Goal: Task Accomplishment & Management: Manage account settings

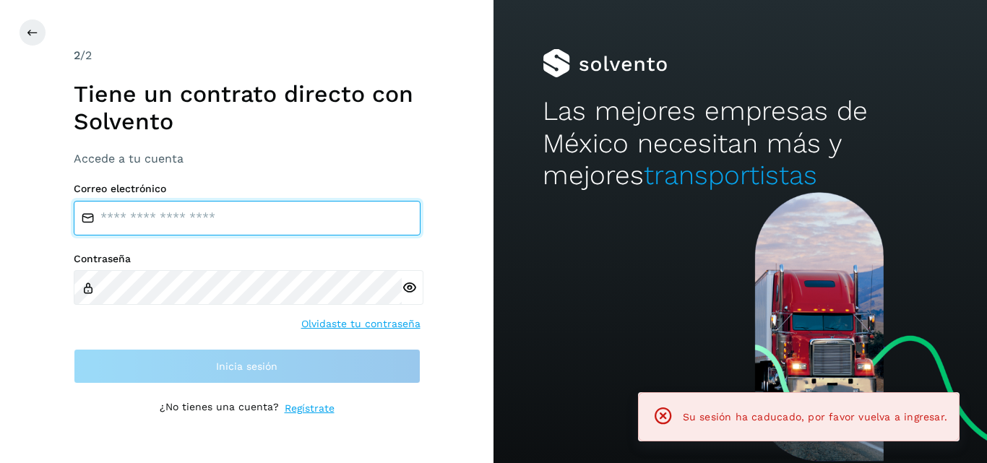
click at [217, 218] on input "email" at bounding box center [247, 218] width 347 height 35
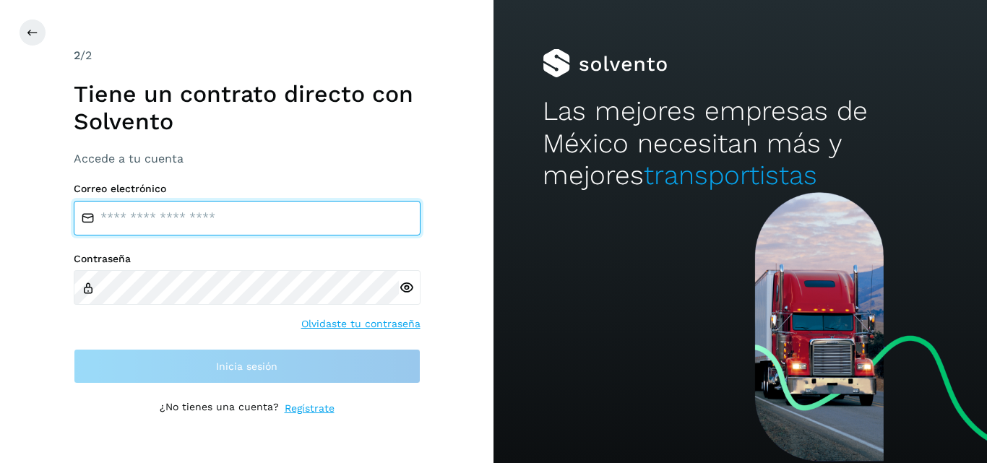
type input "**********"
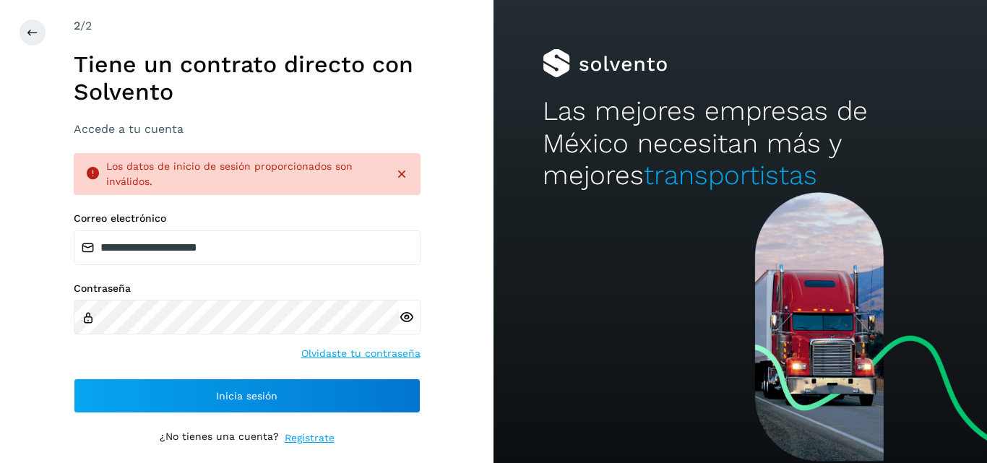
click at [408, 314] on icon at bounding box center [406, 317] width 15 height 15
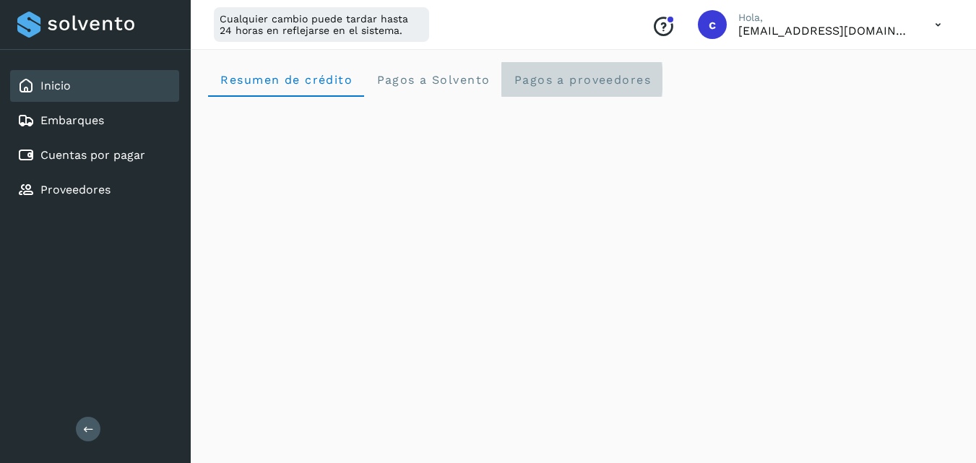
click at [608, 73] on span "Pagos a proveedores" at bounding box center [582, 80] width 138 height 14
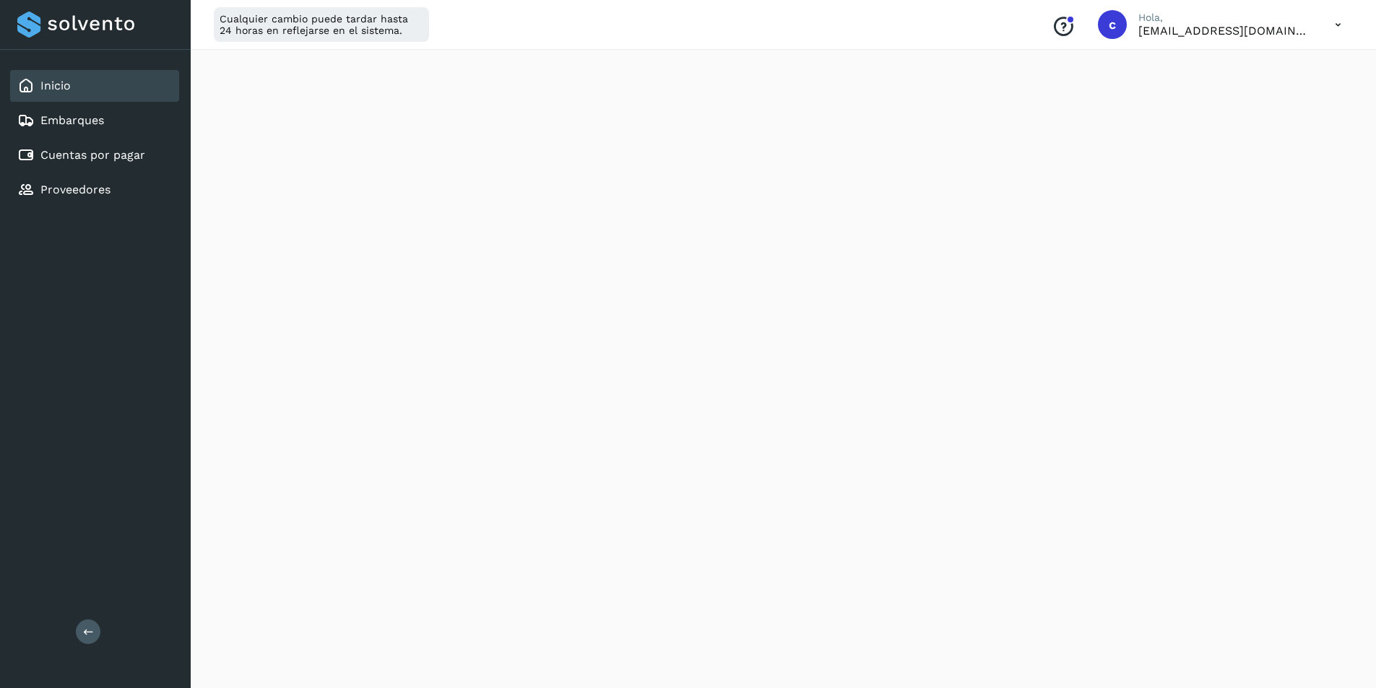
scroll to position [491, 0]
click at [117, 156] on link "Cuentas por pagar" at bounding box center [92, 155] width 105 height 14
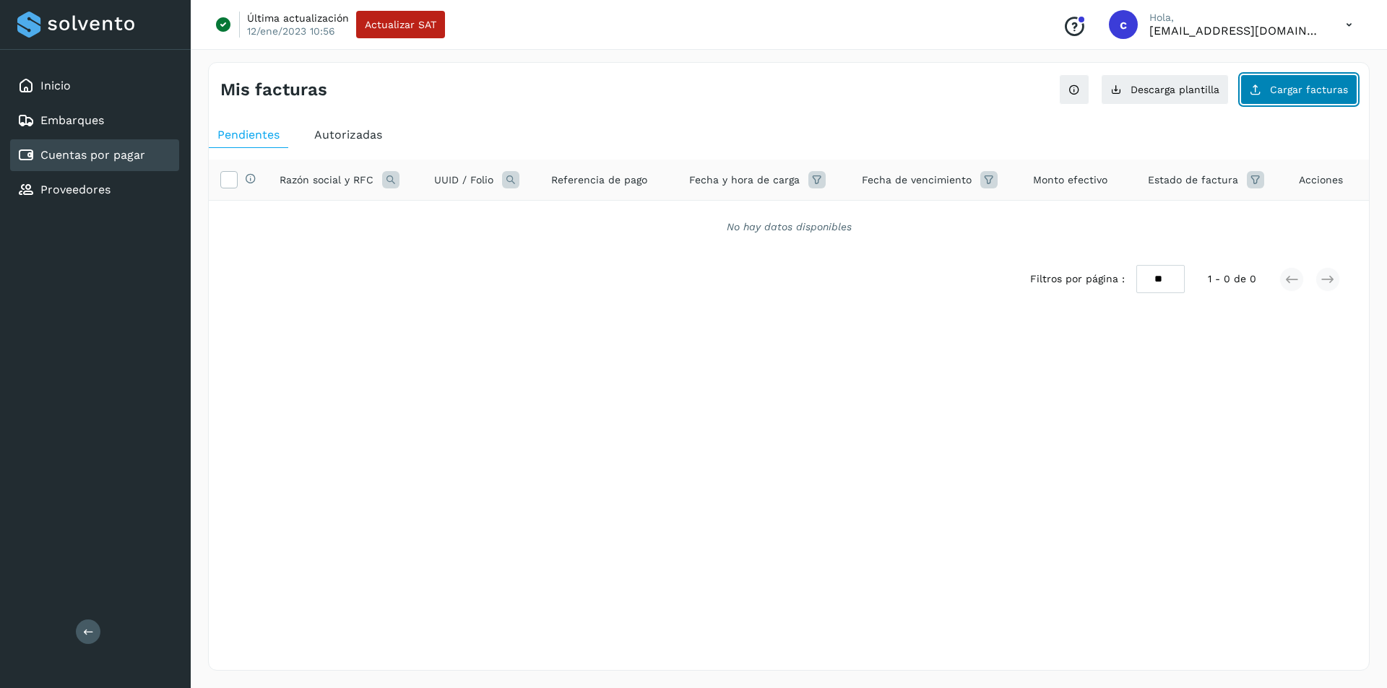
click at [986, 94] on span "Cargar facturas" at bounding box center [1309, 90] width 78 height 10
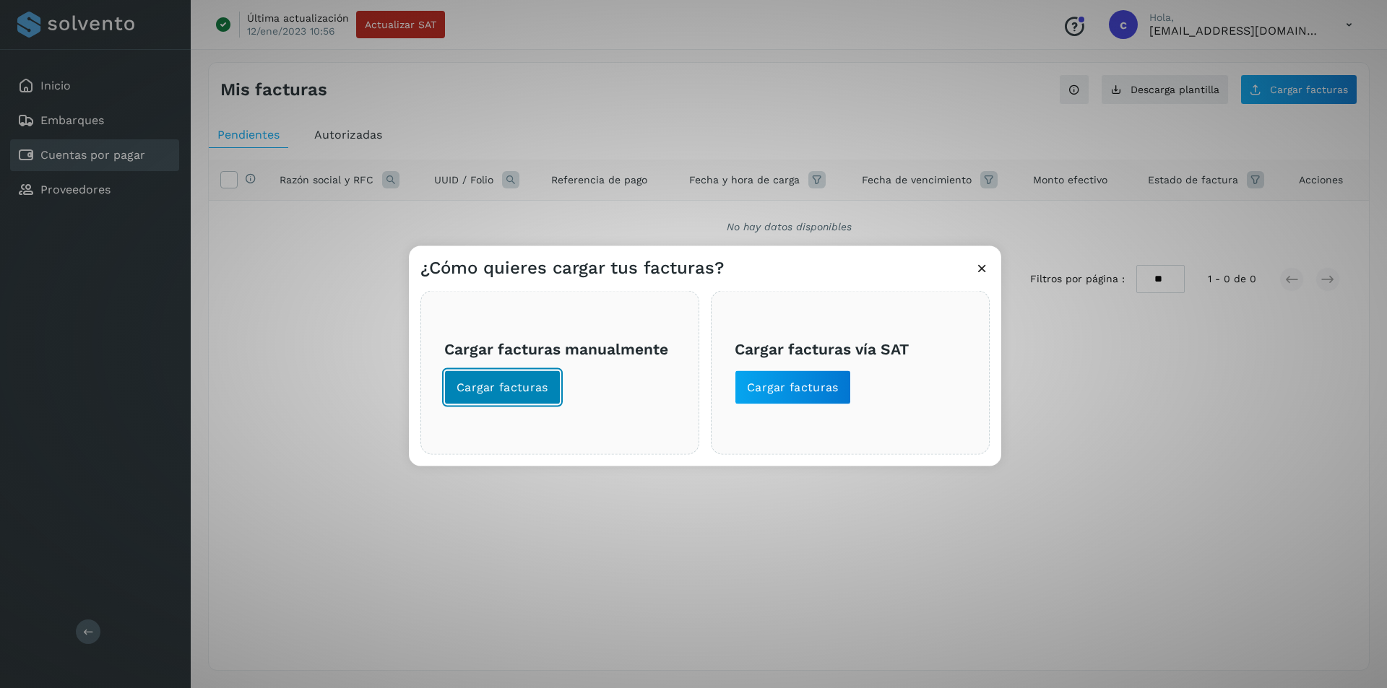
click at [491, 378] on button "Cargar facturas" at bounding box center [502, 387] width 116 height 35
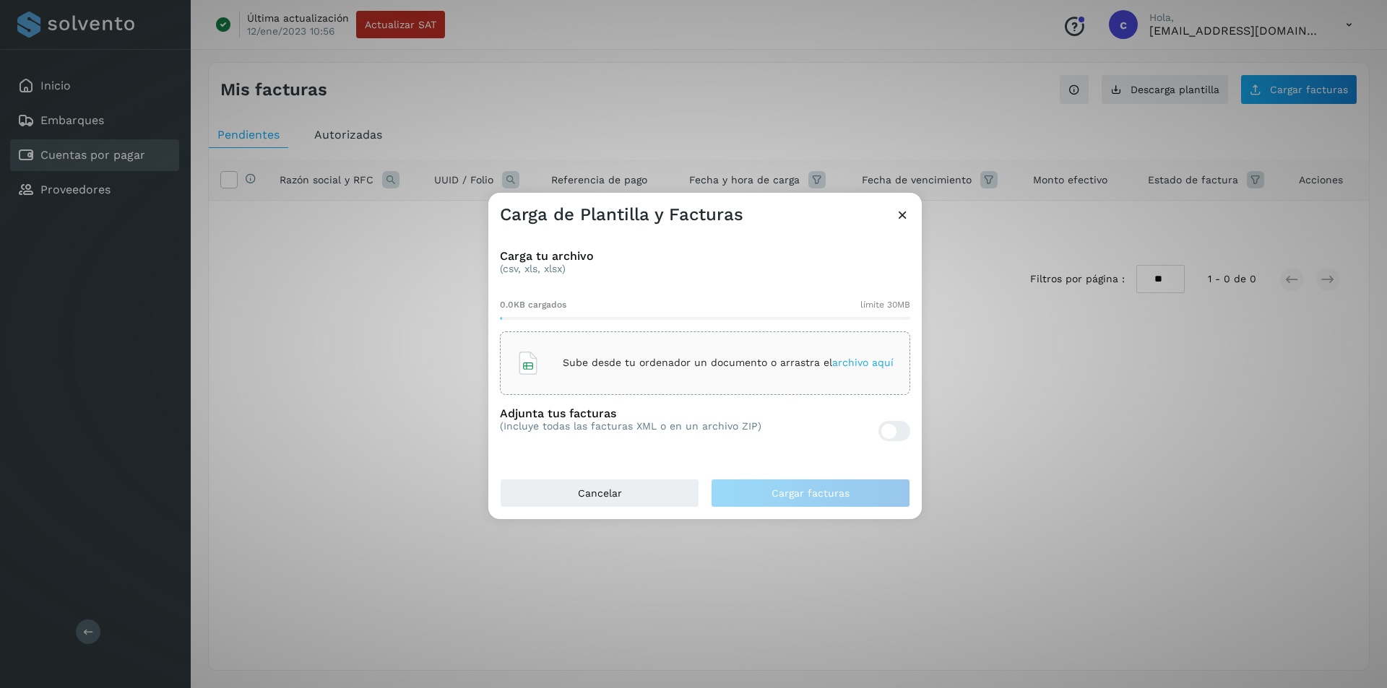
click at [628, 358] on p "Sube desde tu ordenador un documento o arrastra el archivo aquí" at bounding box center [728, 363] width 331 height 12
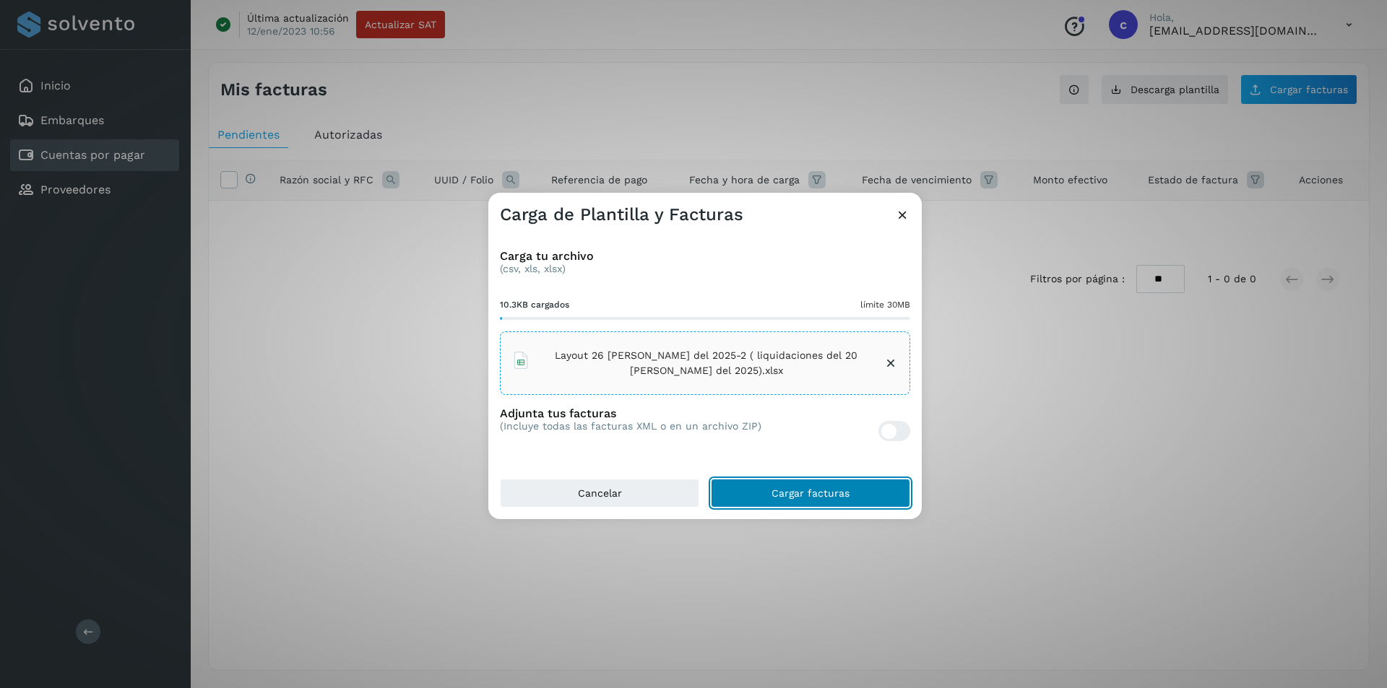
click at [852, 462] on button "Cargar facturas" at bounding box center [810, 493] width 199 height 29
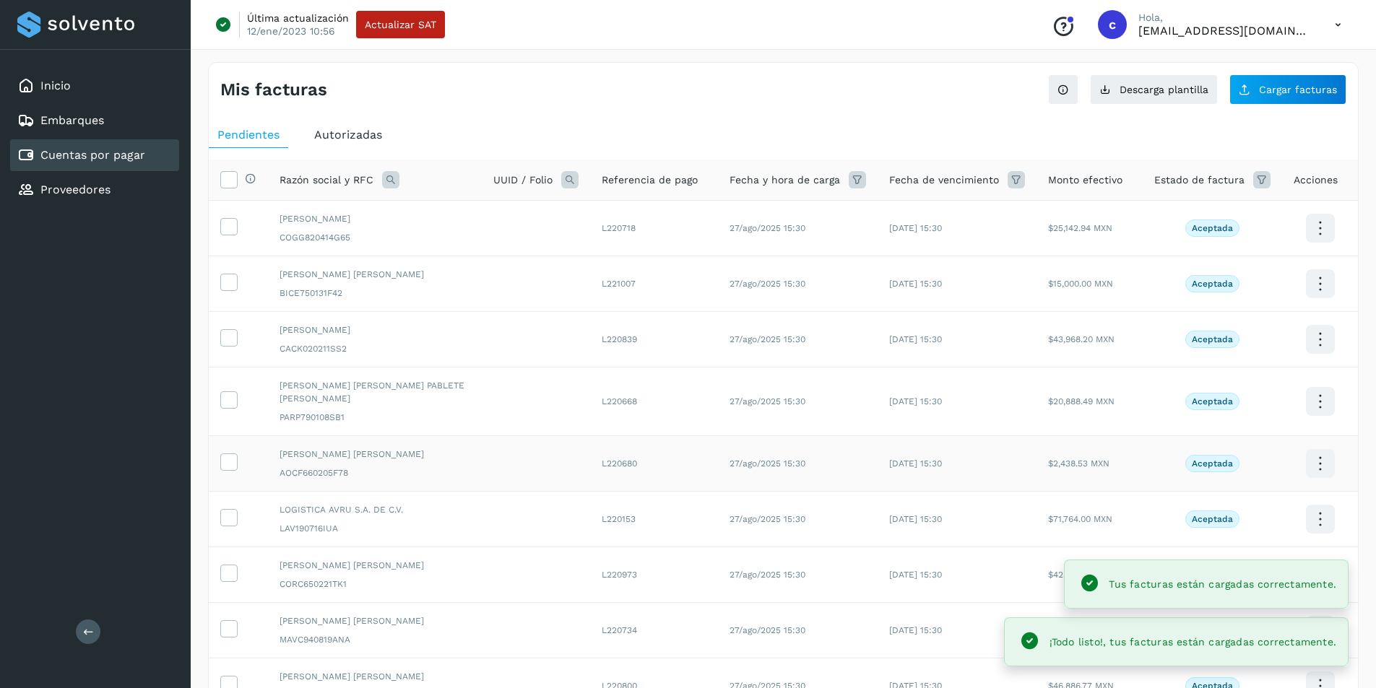
scroll to position [191, 0]
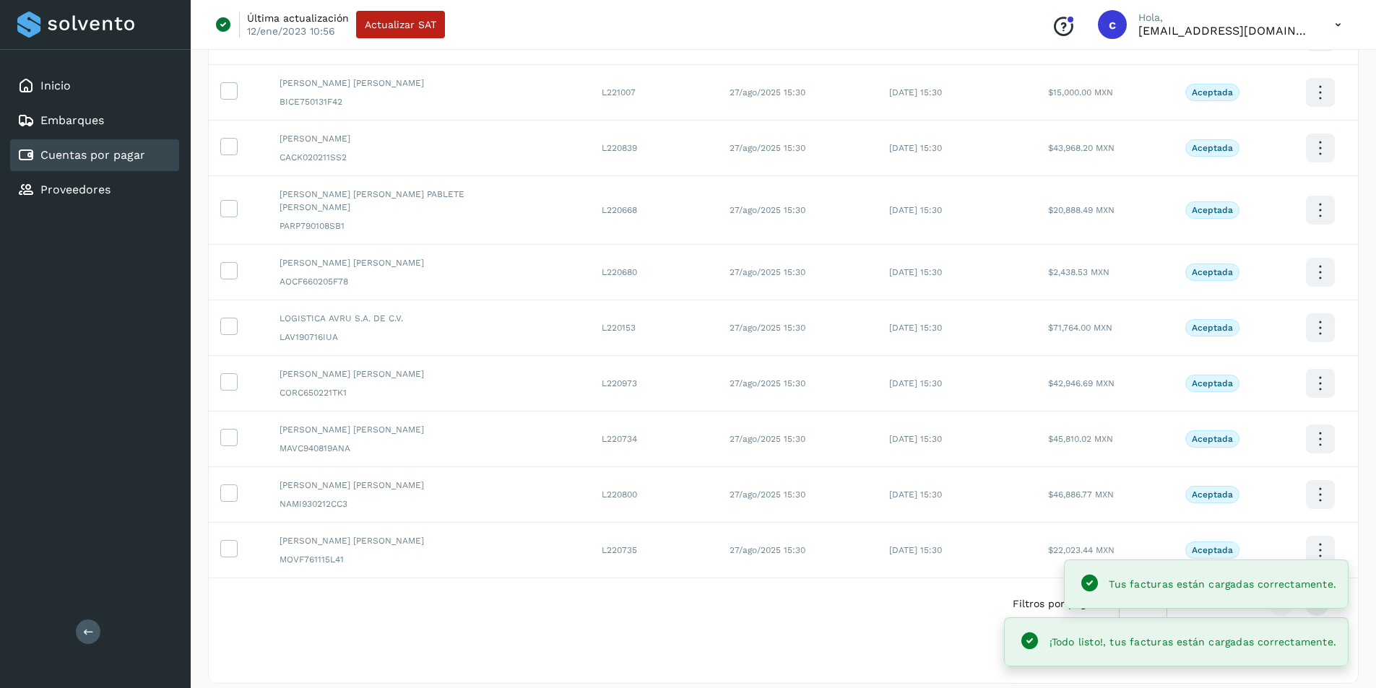
click at [695, 462] on div "Filtros por página : ** ** ** 1 - 10 de 15" at bounding box center [783, 604] width 1149 height 51
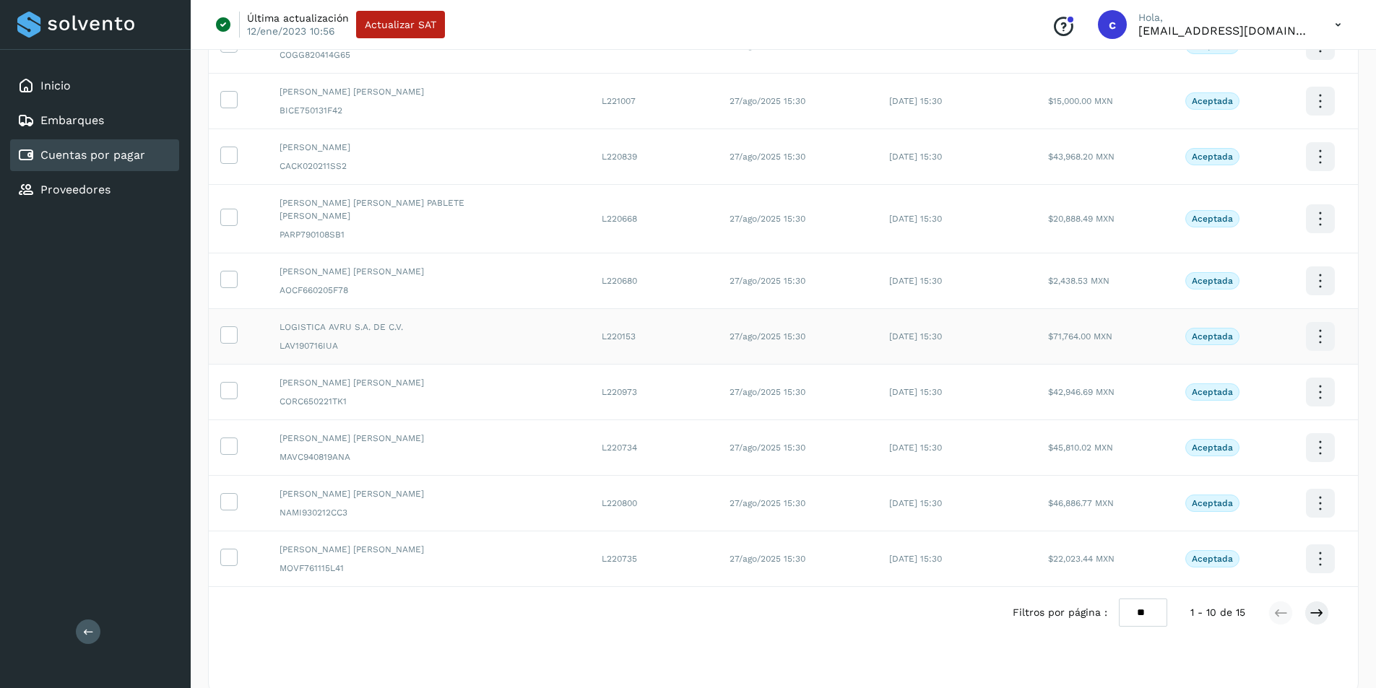
scroll to position [184, 0]
click at [227, 98] on icon at bounding box center [228, 97] width 15 height 15
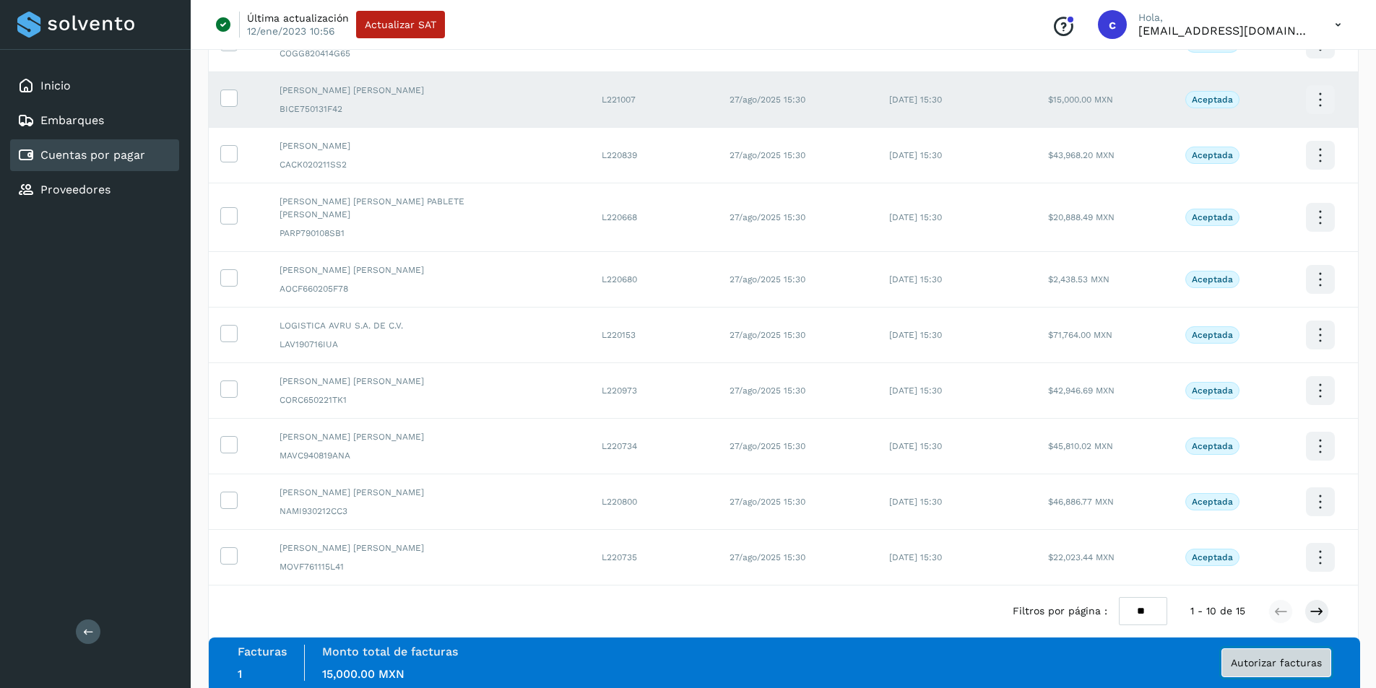
click at [986, 462] on span "Autorizar facturas" at bounding box center [1276, 663] width 91 height 10
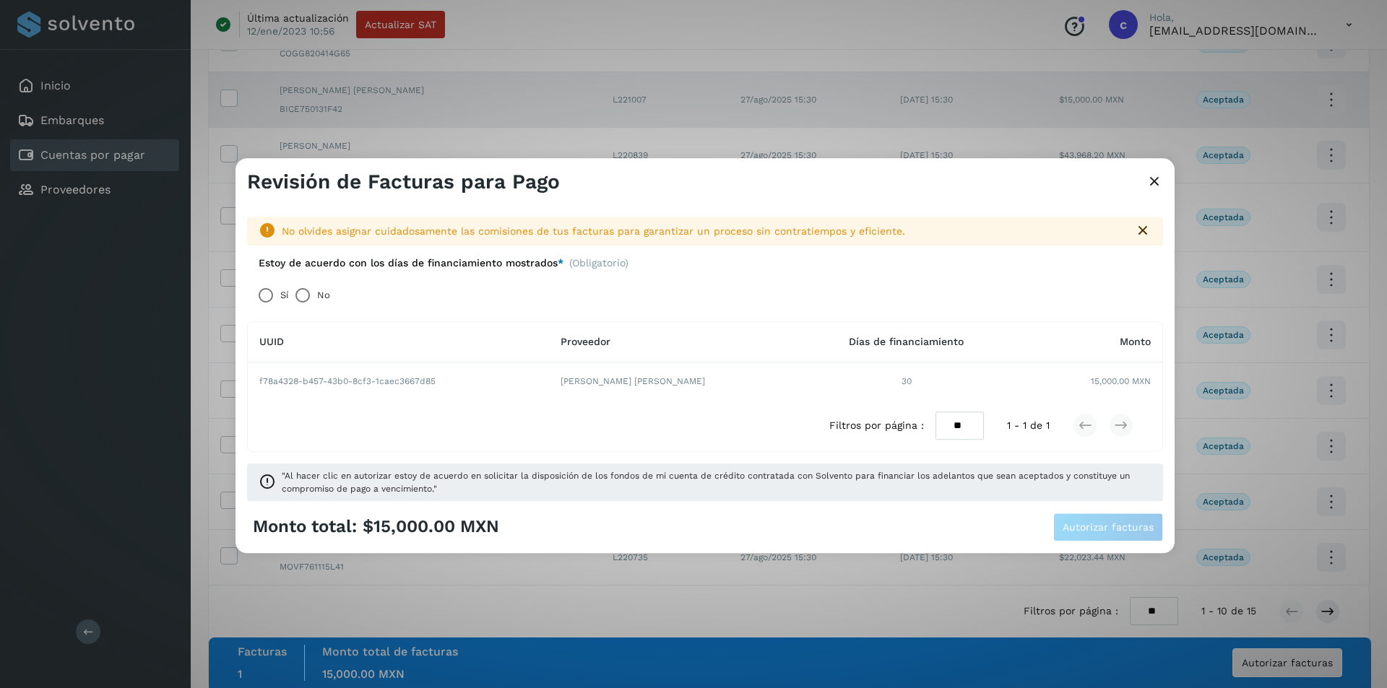
click at [986, 187] on icon at bounding box center [1154, 182] width 17 height 15
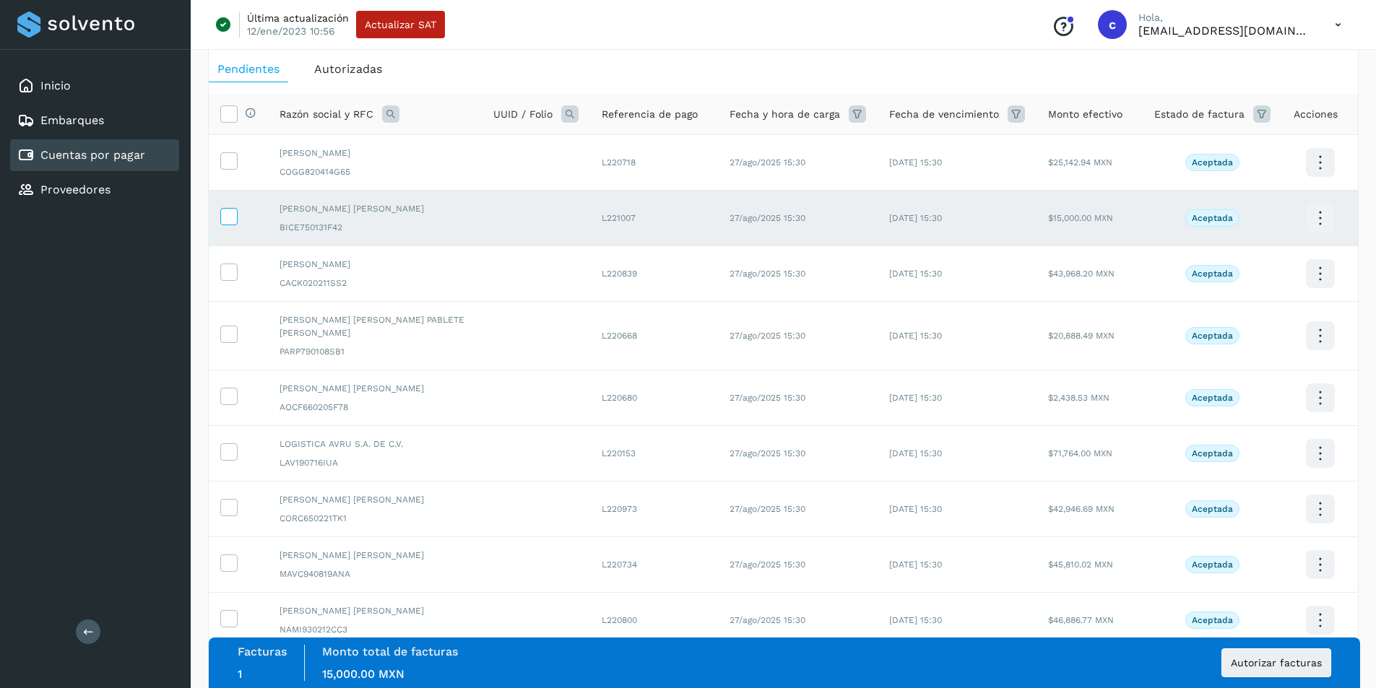
scroll to position [55, 0]
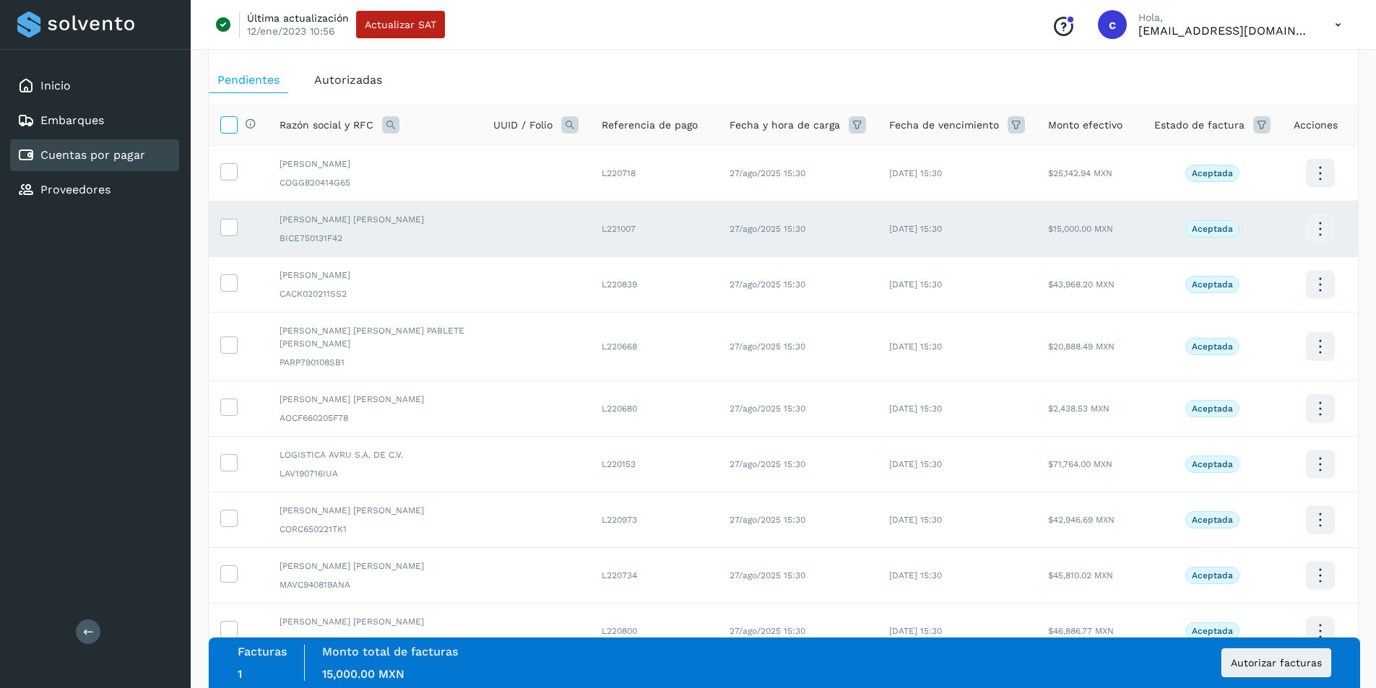
click at [233, 126] on icon at bounding box center [228, 123] width 15 height 15
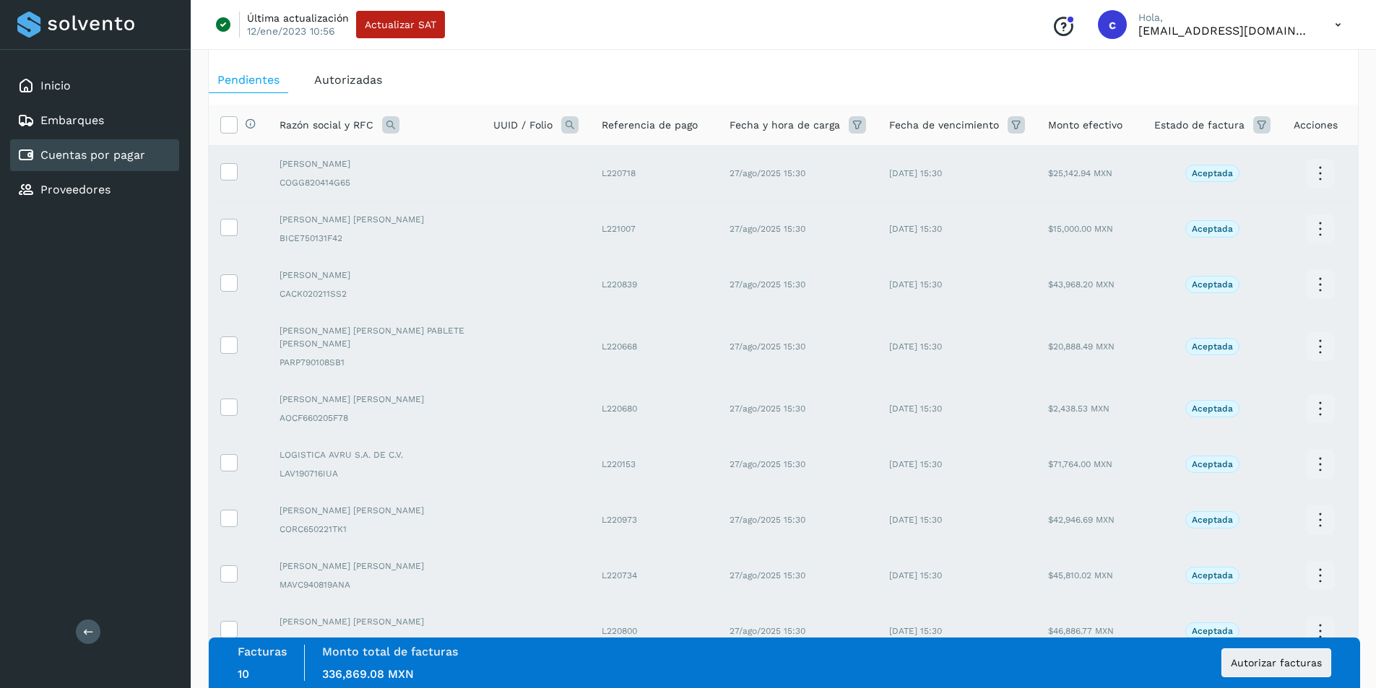
scroll to position [191, 0]
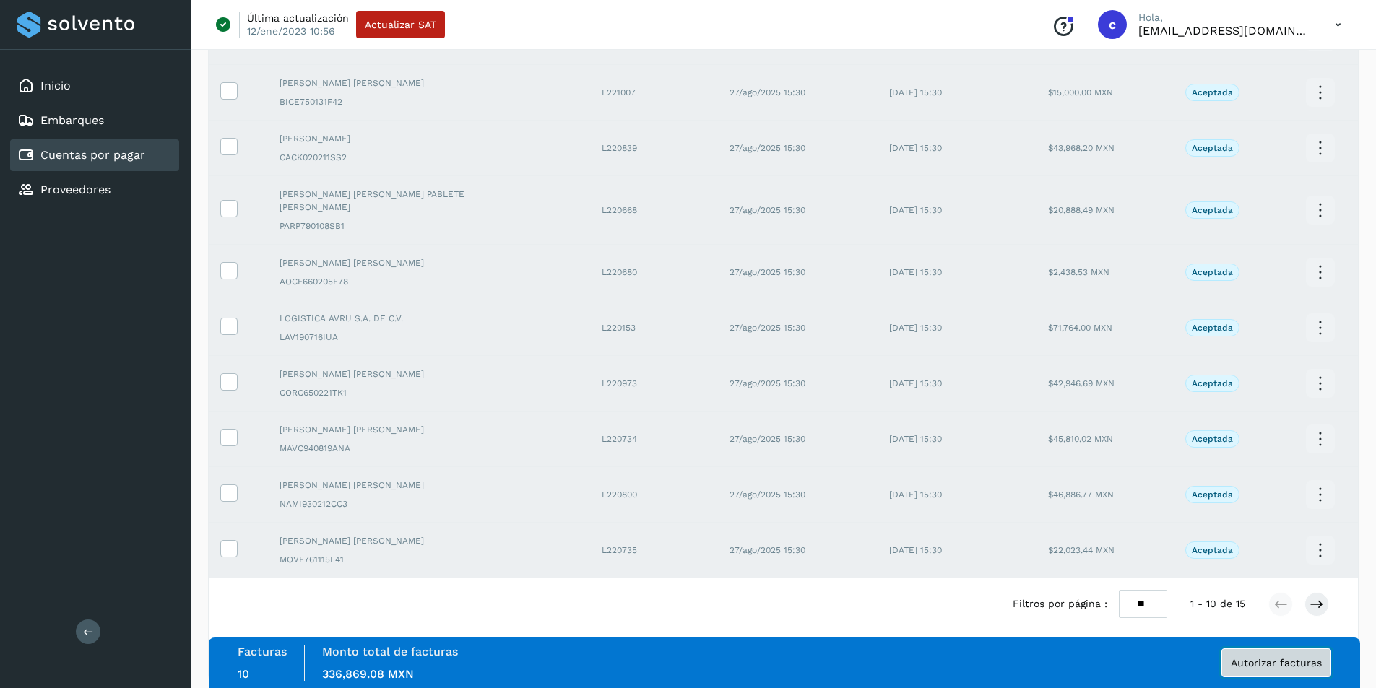
click at [986, 462] on button "Autorizar facturas" at bounding box center [1277, 663] width 110 height 29
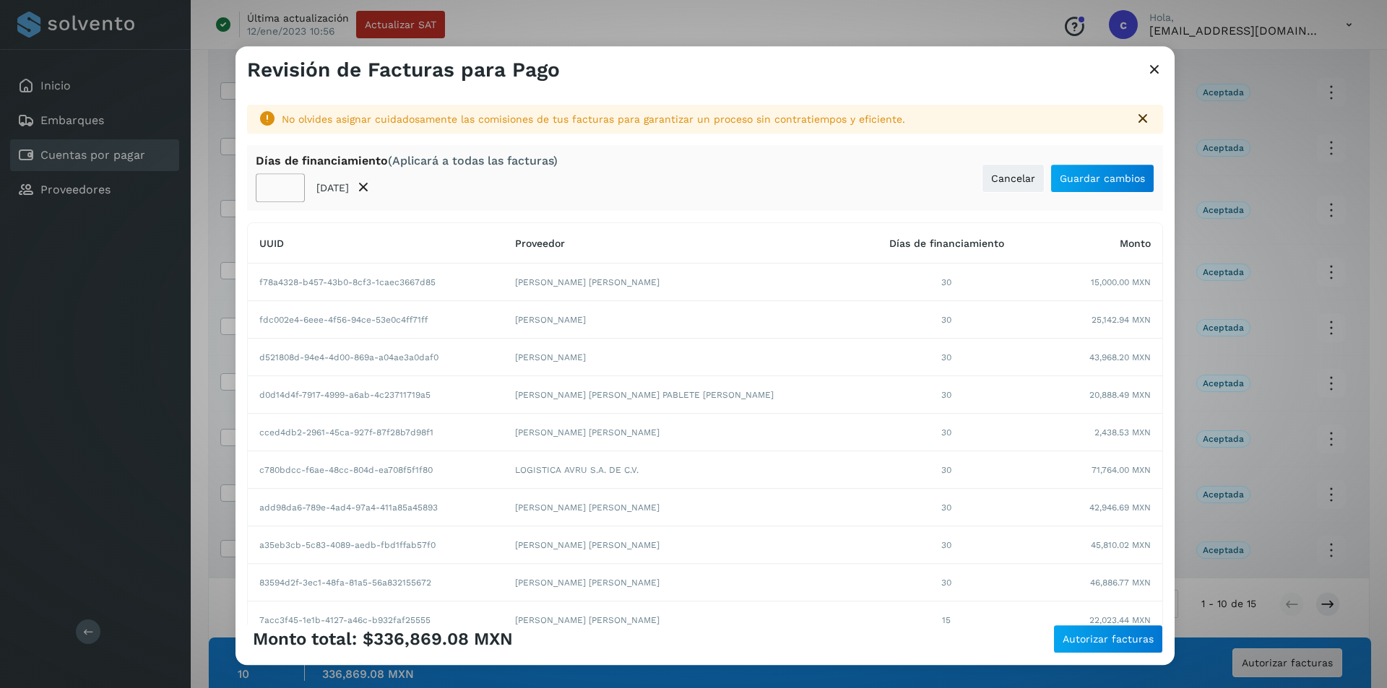
click at [269, 186] on input "**" at bounding box center [280, 187] width 49 height 29
type input "**"
click at [986, 167] on button "Guardar cambios" at bounding box center [1102, 178] width 104 height 29
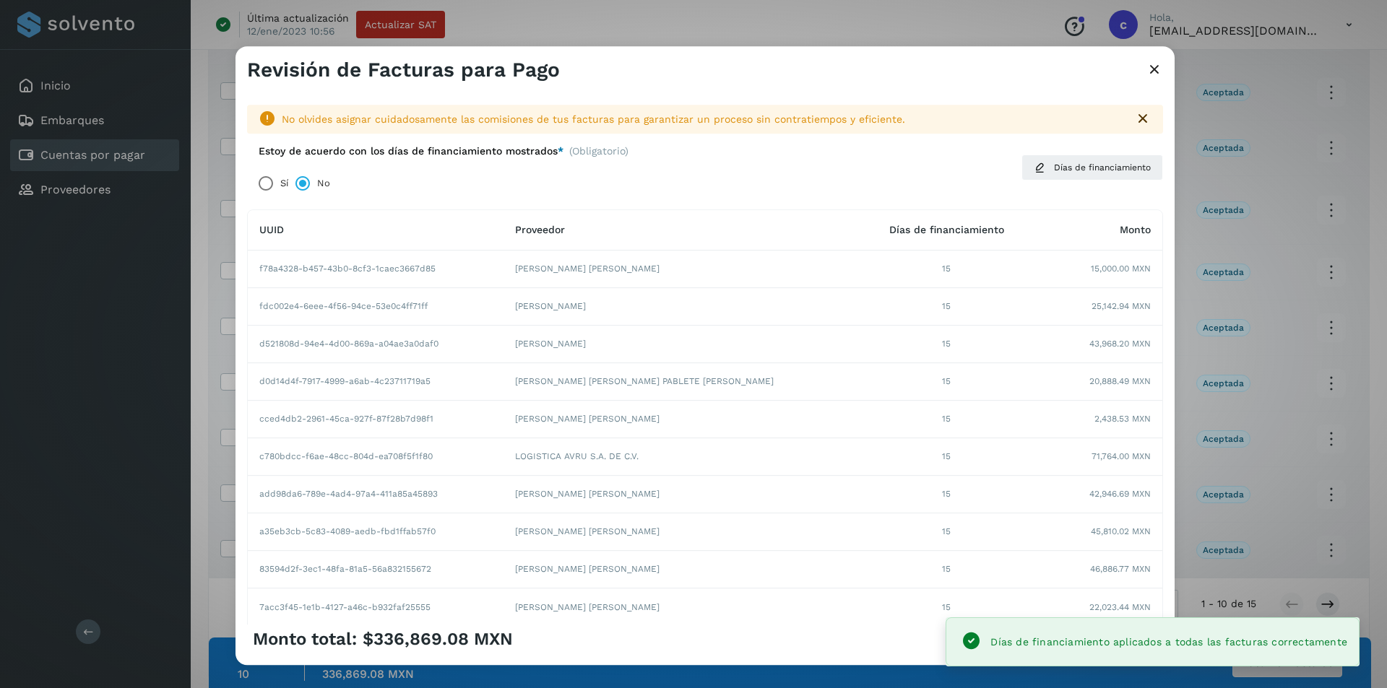
click at [902, 462] on div "Monto total: $336,869.08 MXN Autorizar facturas" at bounding box center [705, 639] width 916 height 29
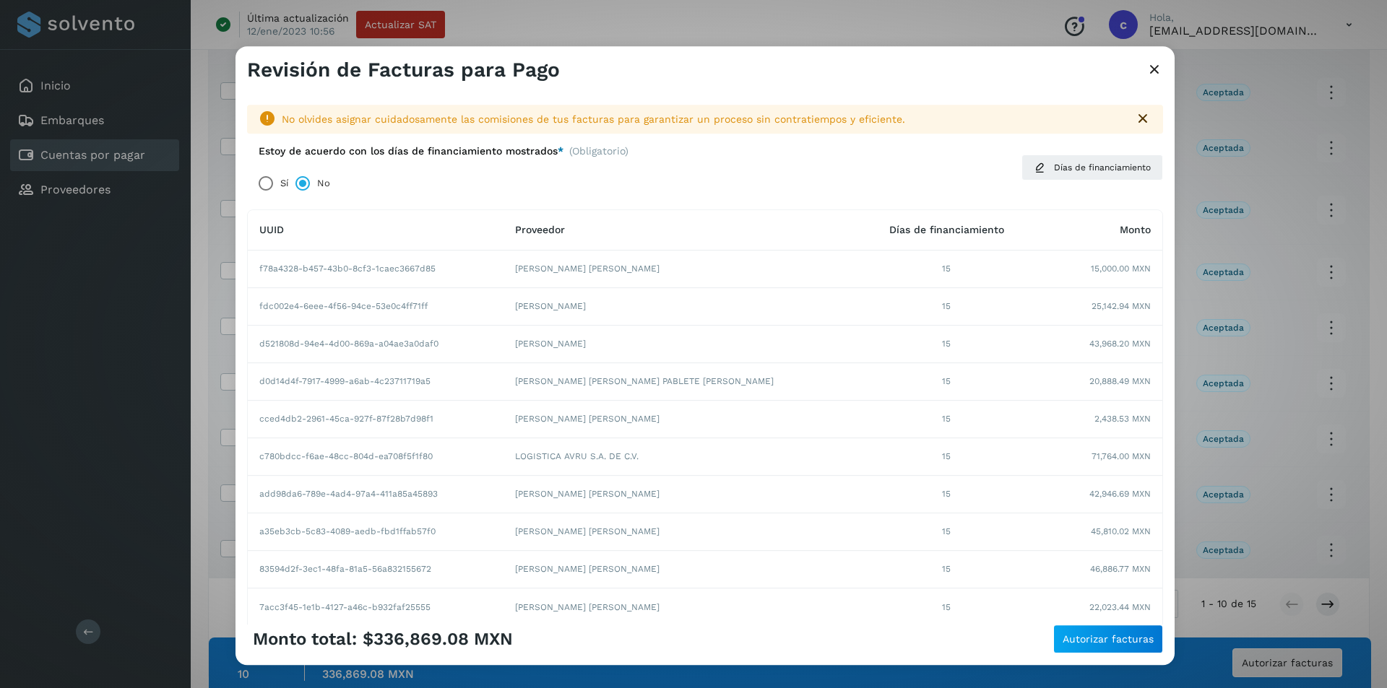
click at [869, 462] on div "Monto total: $336,869.08 MXN Autorizar facturas" at bounding box center [705, 639] width 916 height 29
click at [986, 462] on button "Autorizar facturas" at bounding box center [1108, 639] width 110 height 29
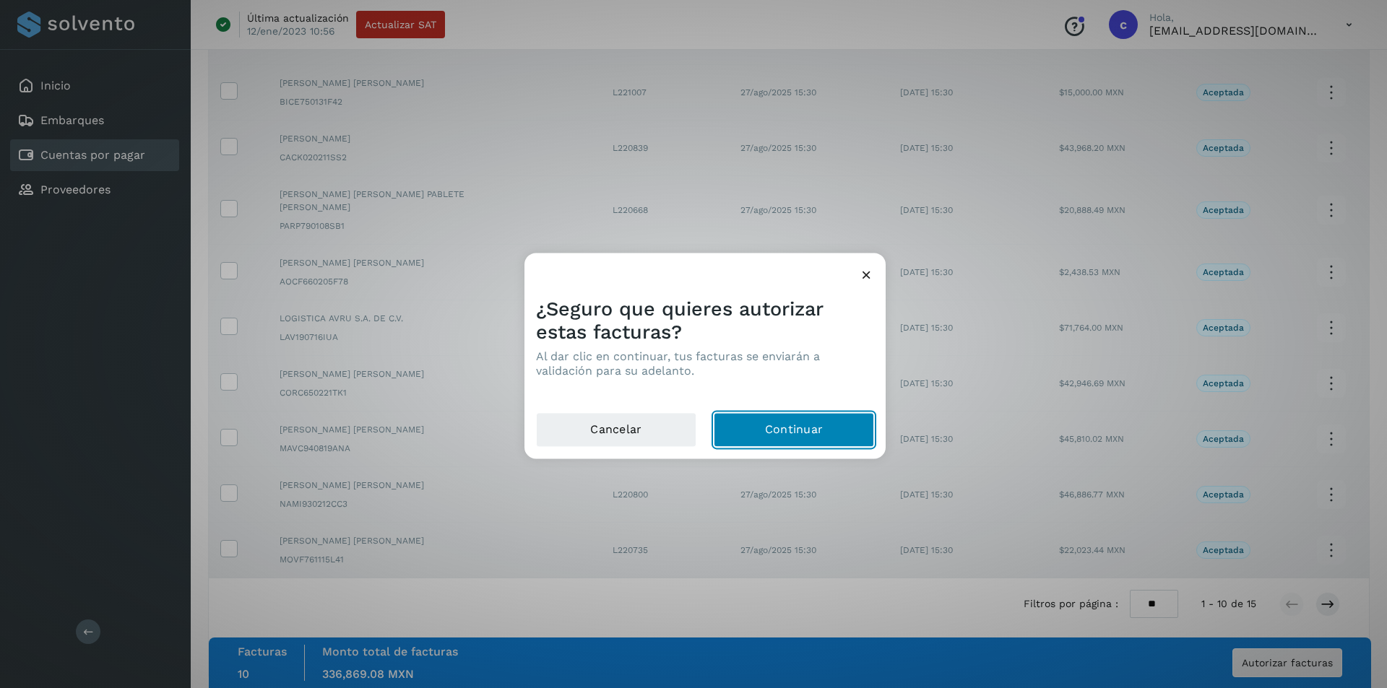
click at [750, 428] on button "Continuar" at bounding box center [794, 429] width 160 height 35
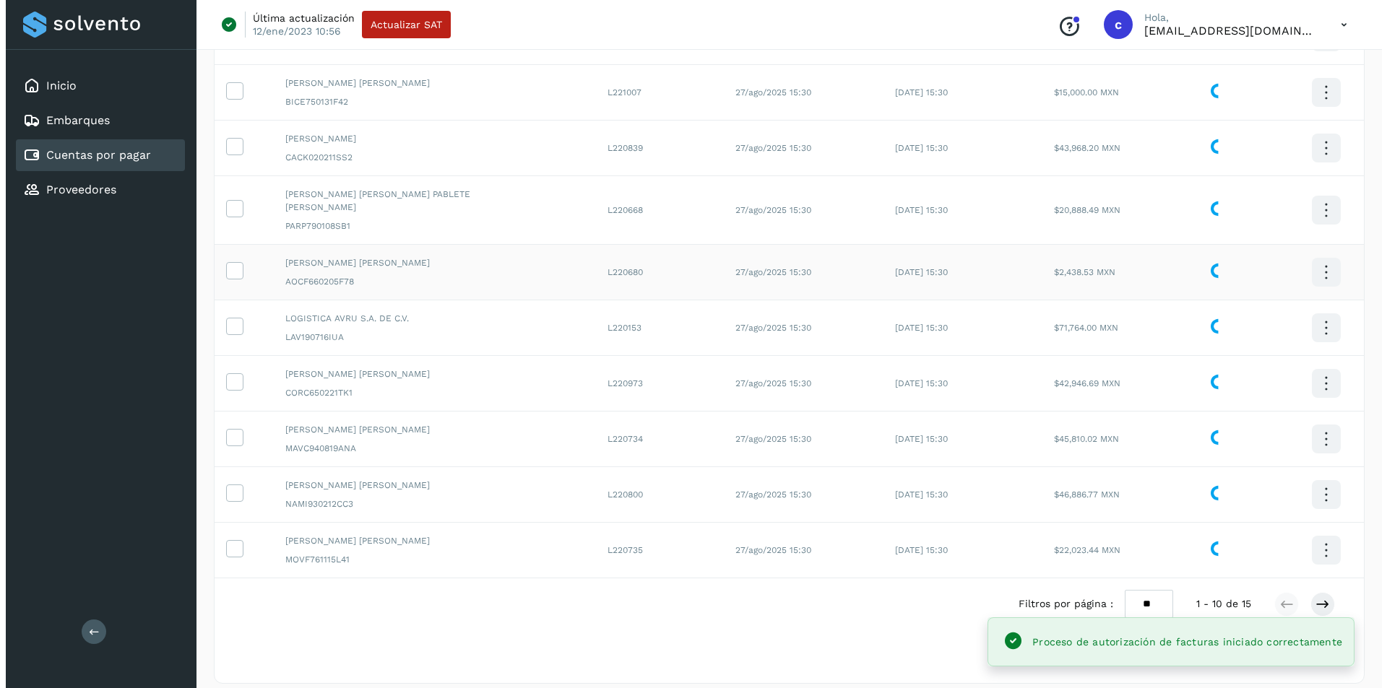
scroll to position [0, 0]
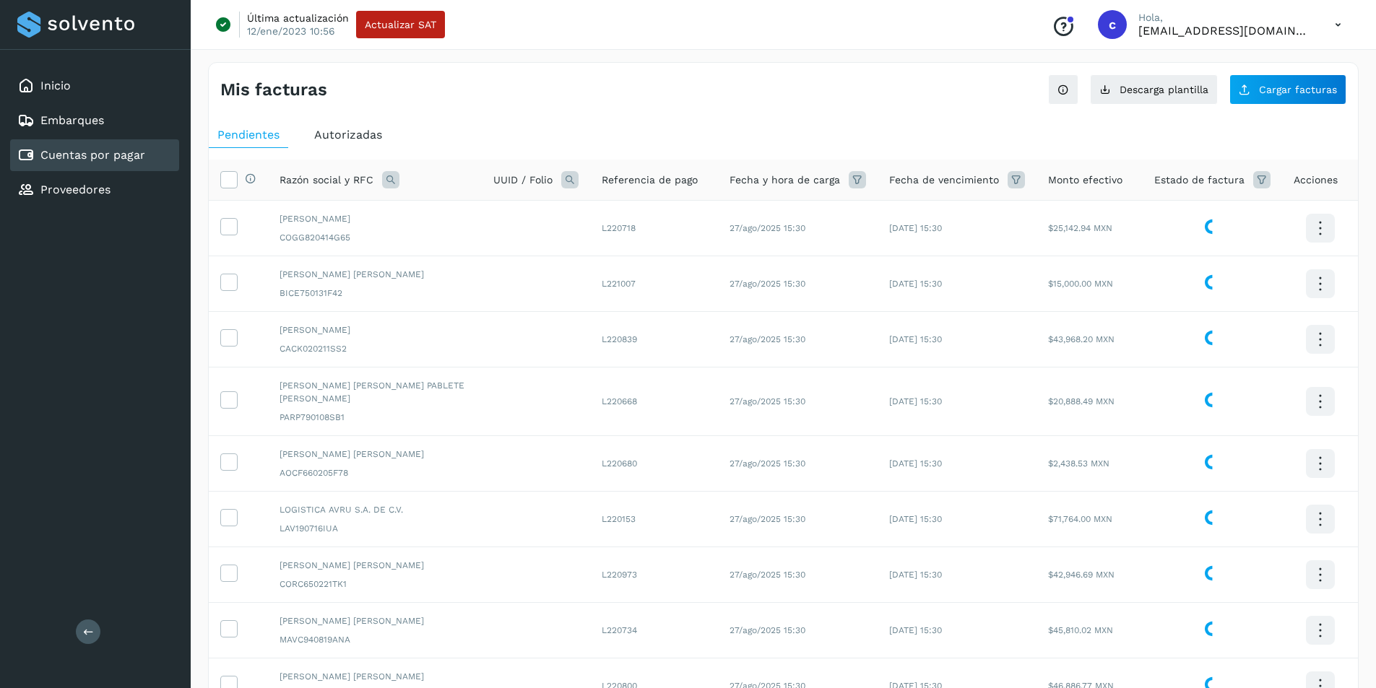
click at [986, 186] on icon at bounding box center [1261, 179] width 17 height 17
click at [986, 222] on input "text" at bounding box center [1153, 215] width 156 height 23
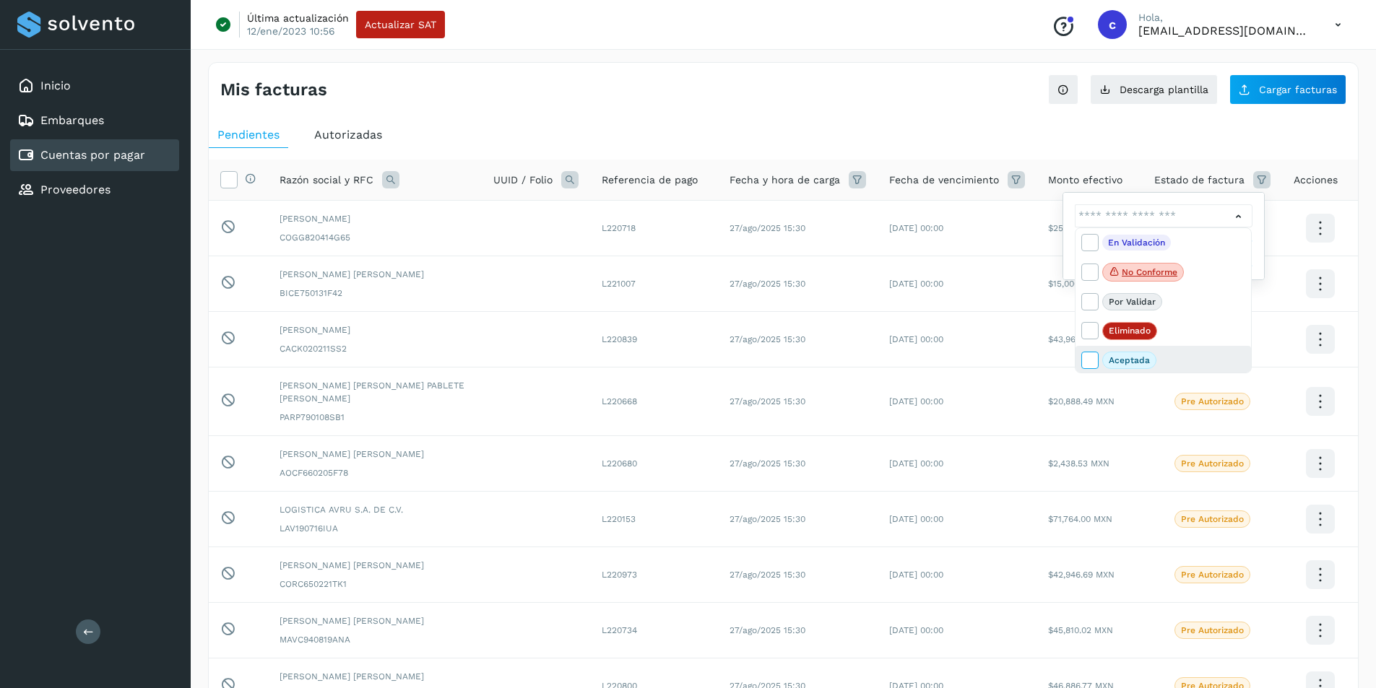
click at [986, 360] on icon at bounding box center [1089, 360] width 14 height 14
type input "**********"
click at [986, 261] on div at bounding box center [688, 344] width 1376 height 688
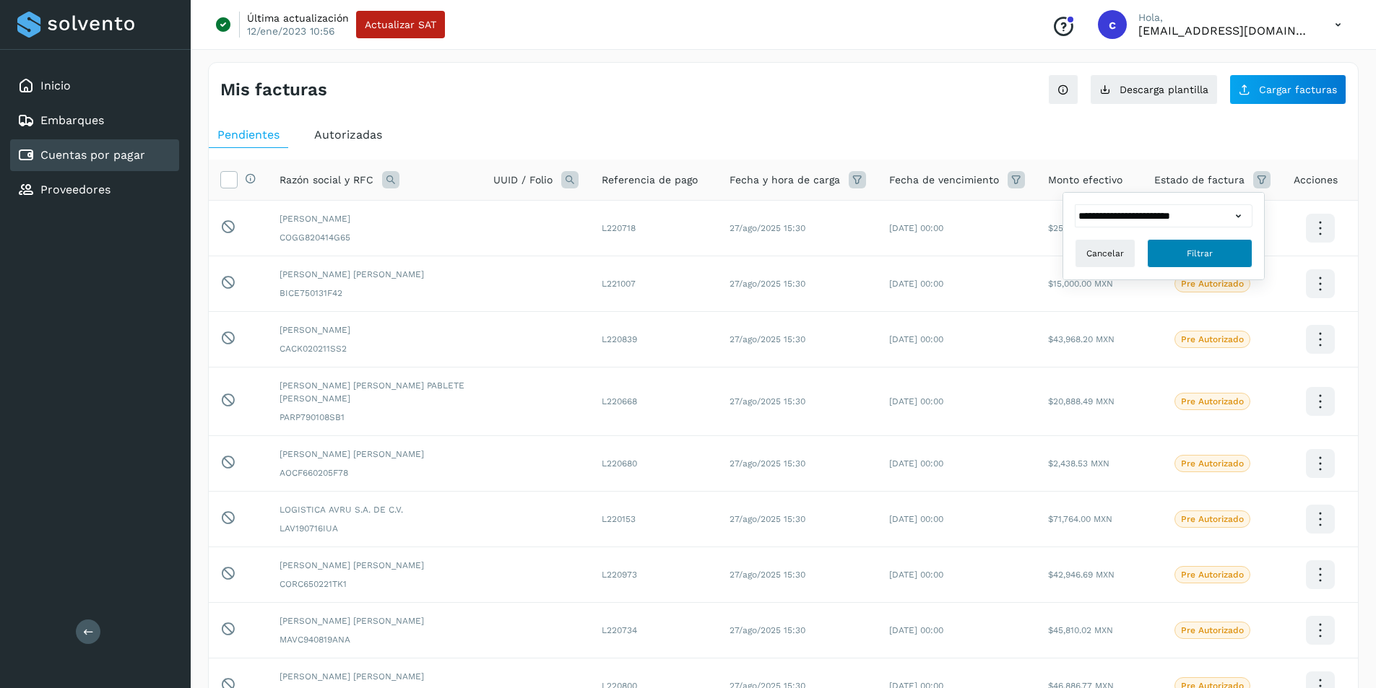
click at [986, 252] on span "Filtrar" at bounding box center [1200, 253] width 26 height 13
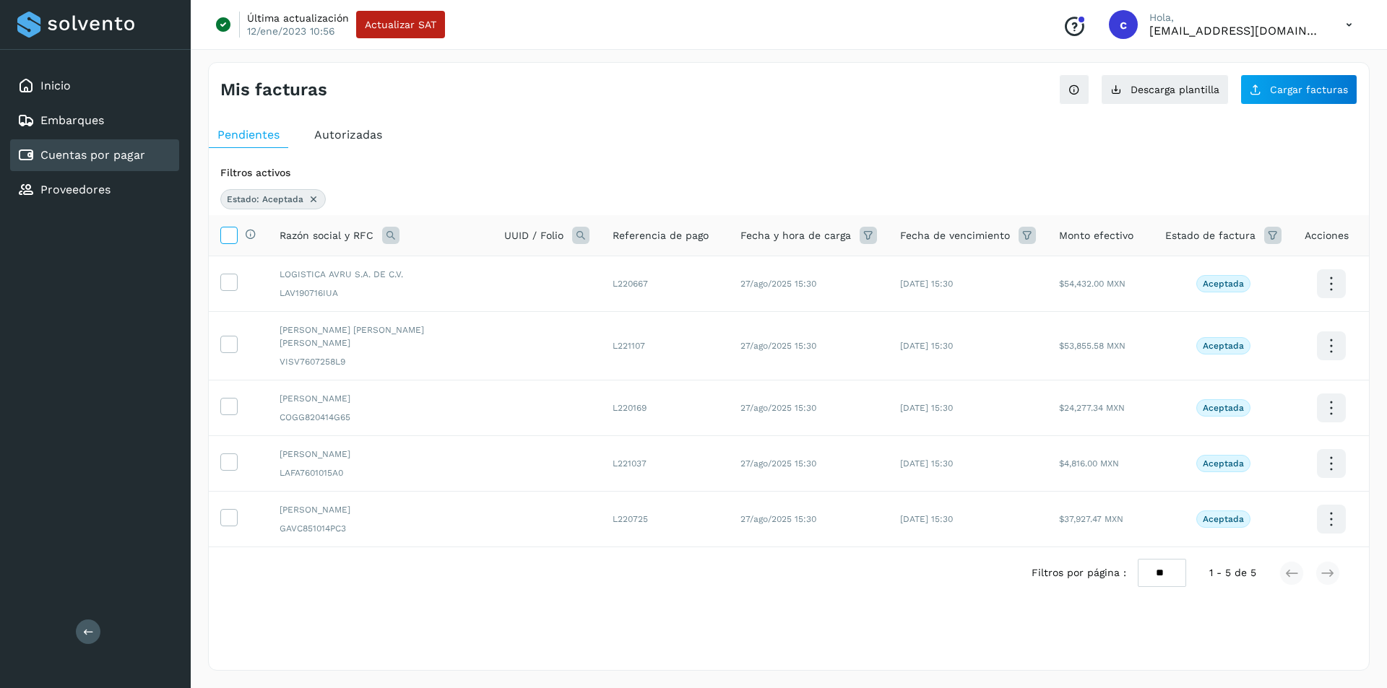
click at [221, 228] on icon at bounding box center [228, 234] width 15 height 15
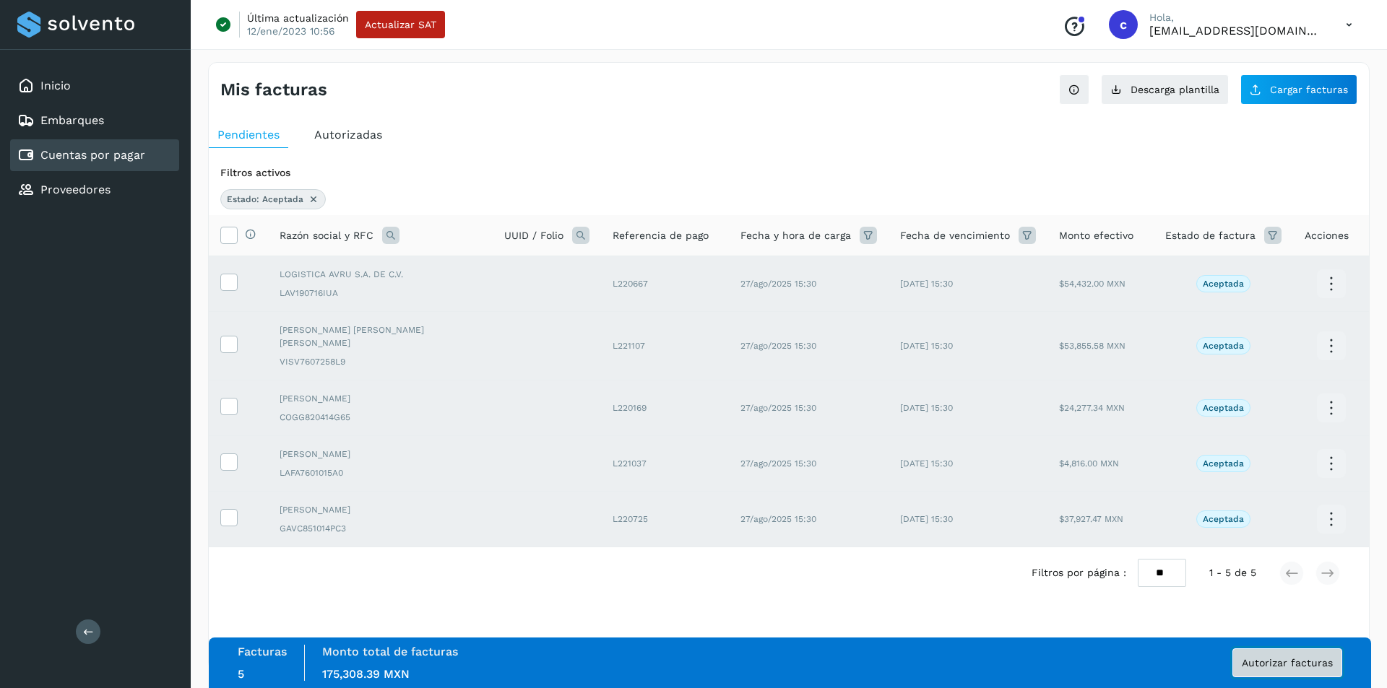
click at [986, 462] on span "Autorizar facturas" at bounding box center [1287, 663] width 91 height 10
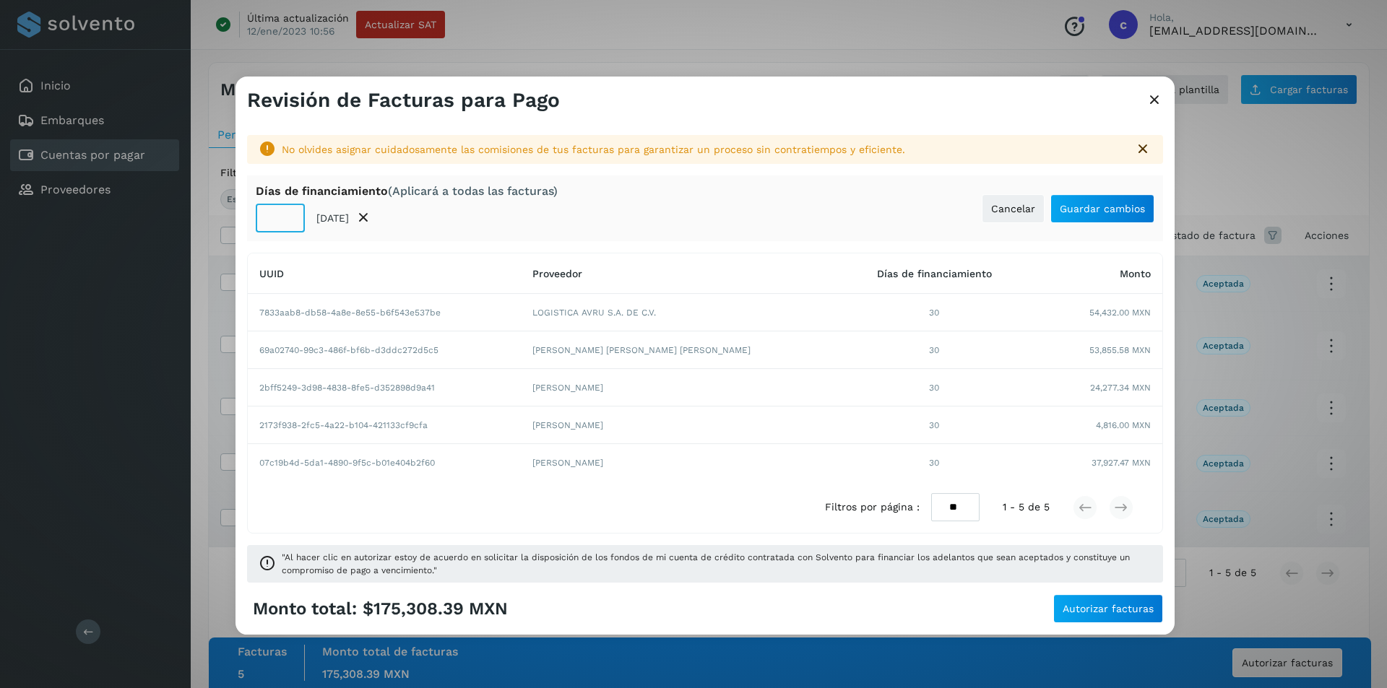
click at [273, 218] on input "**" at bounding box center [280, 218] width 49 height 29
type input "**"
click at [986, 217] on button "Guardar cambios" at bounding box center [1102, 208] width 104 height 29
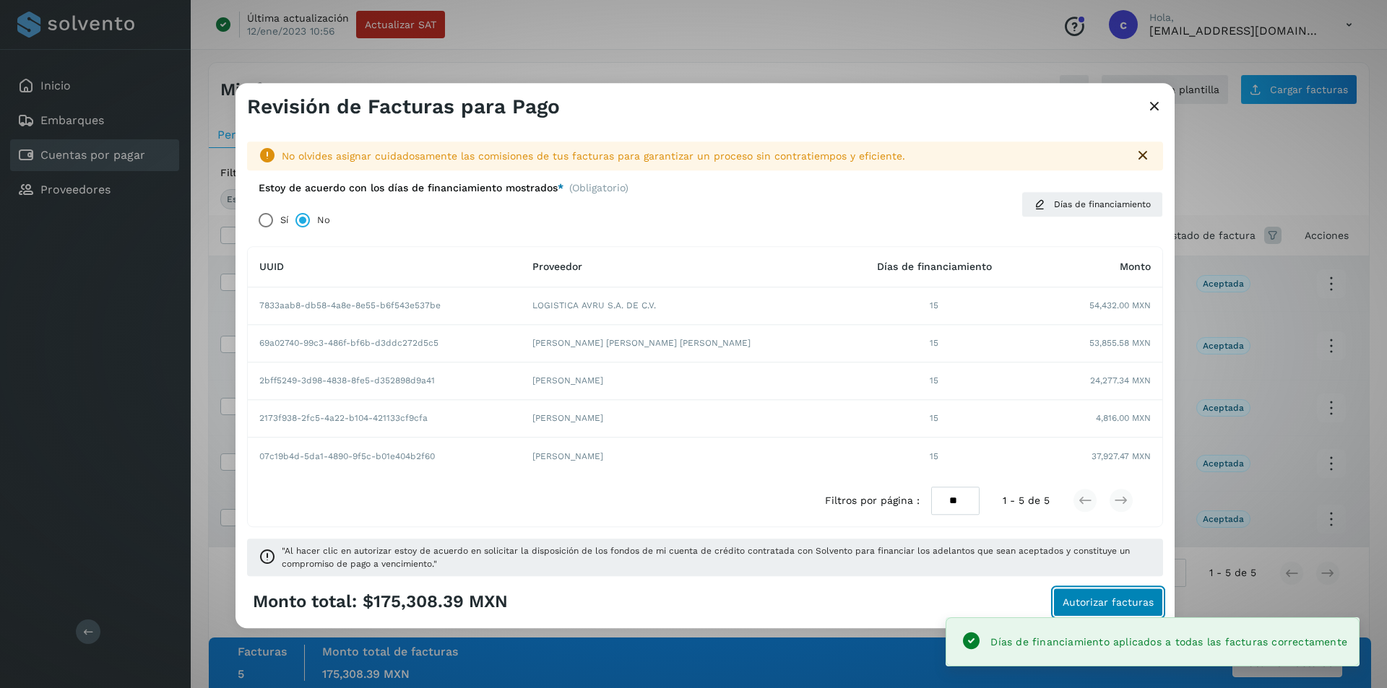
click at [986, 462] on button "Autorizar facturas" at bounding box center [1108, 602] width 110 height 29
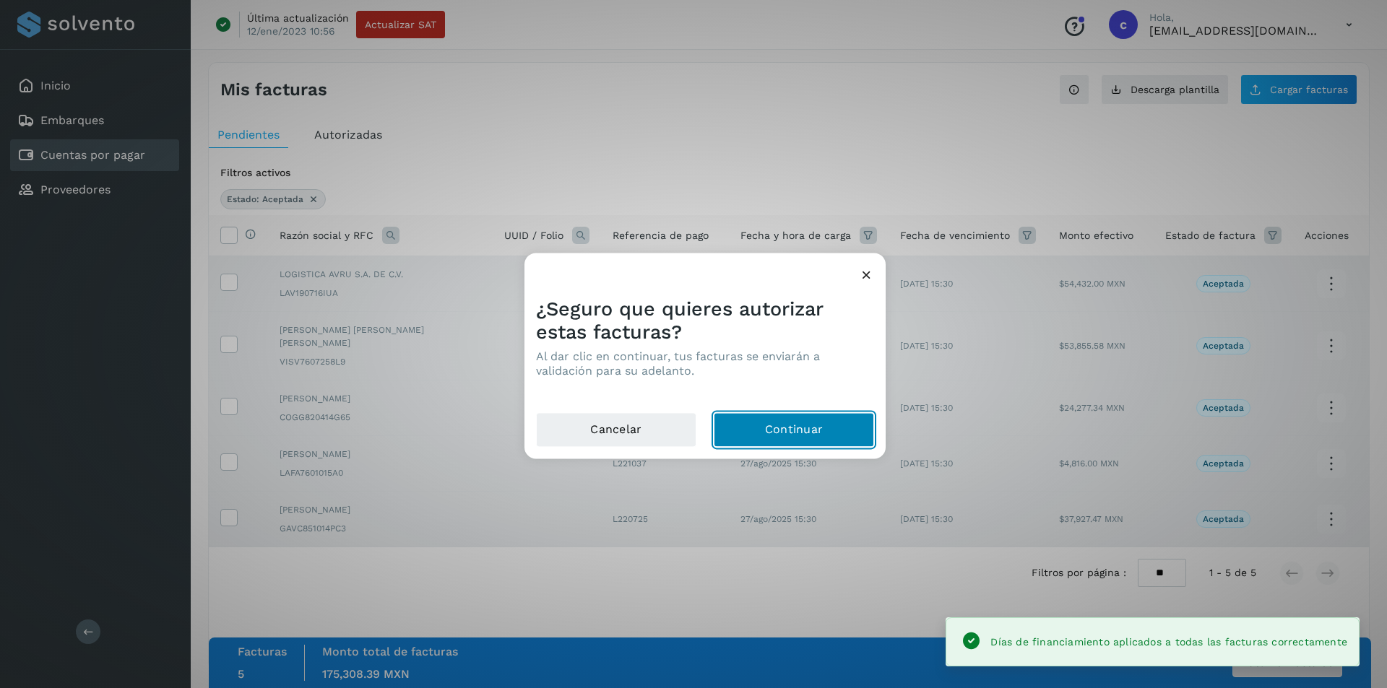
click at [810, 424] on button "Continuar" at bounding box center [794, 429] width 160 height 35
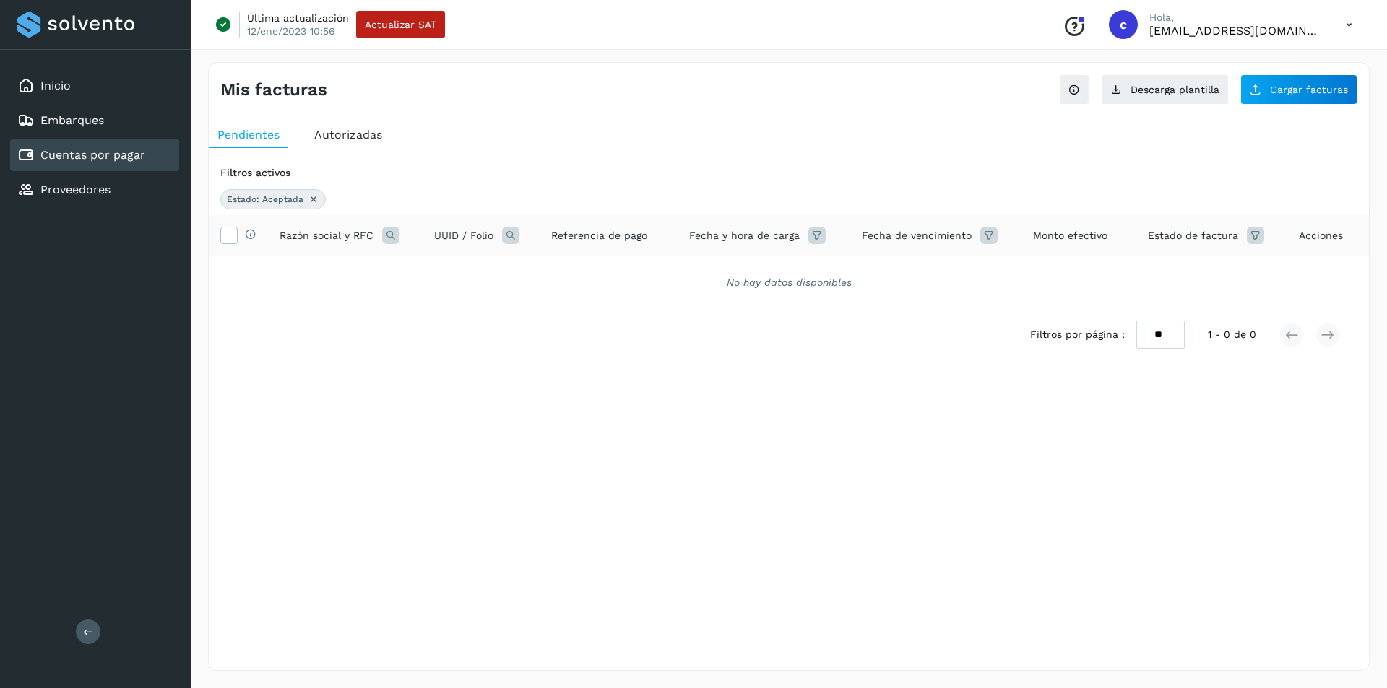
drag, startPoint x: 810, startPoint y: 424, endPoint x: 0, endPoint y: 519, distance: 815.4
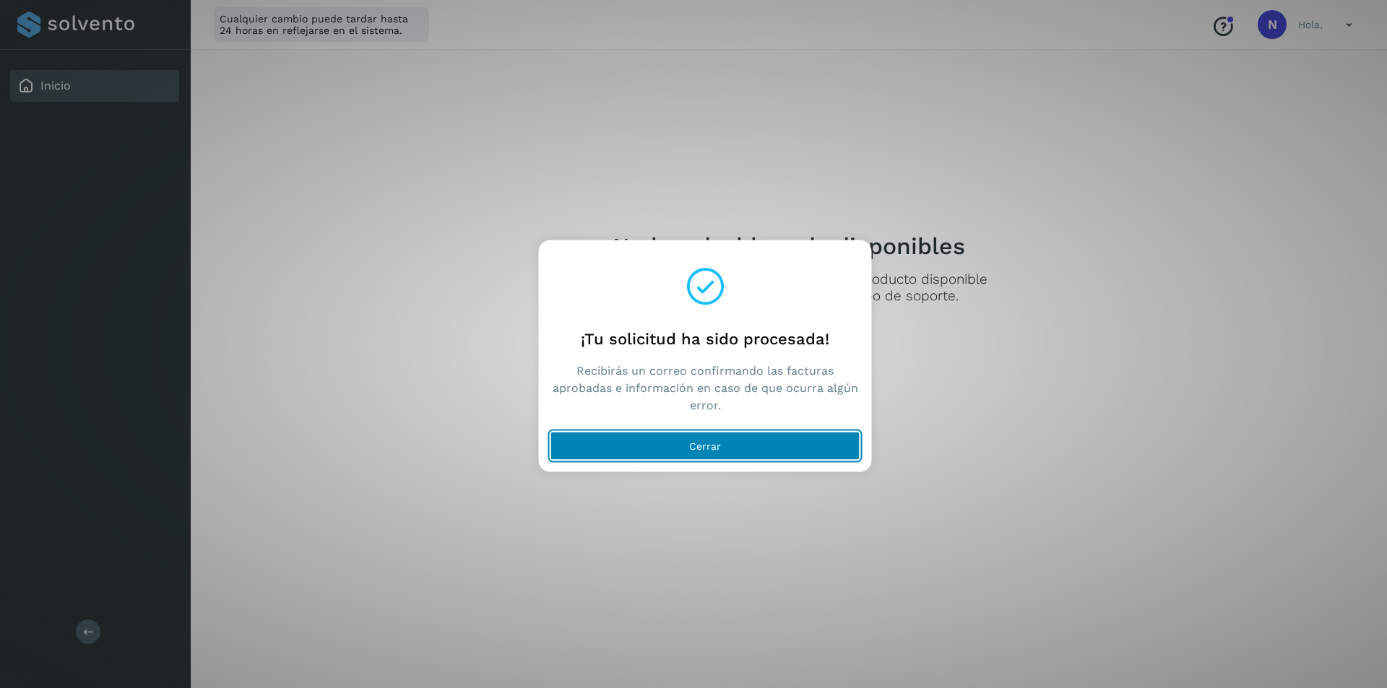
click at [766, 445] on button "Cerrar" at bounding box center [705, 445] width 310 height 29
